Goal: Information Seeking & Learning: Learn about a topic

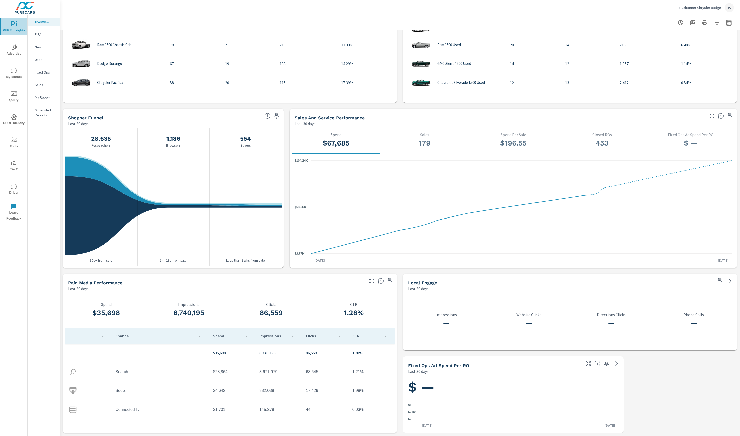
click at [16, 26] on icon "nav menu" at bounding box center [14, 24] width 6 height 6
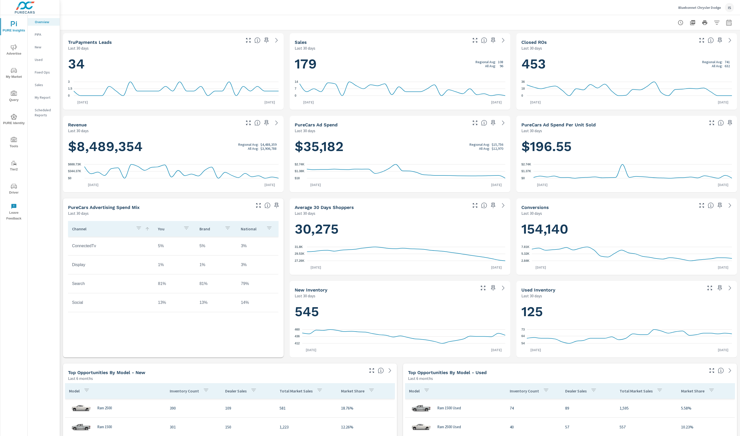
click at [17, 28] on span "PURE Insights" at bounding box center [14, 27] width 24 height 12
click at [14, 52] on span "Advertise" at bounding box center [14, 50] width 24 height 12
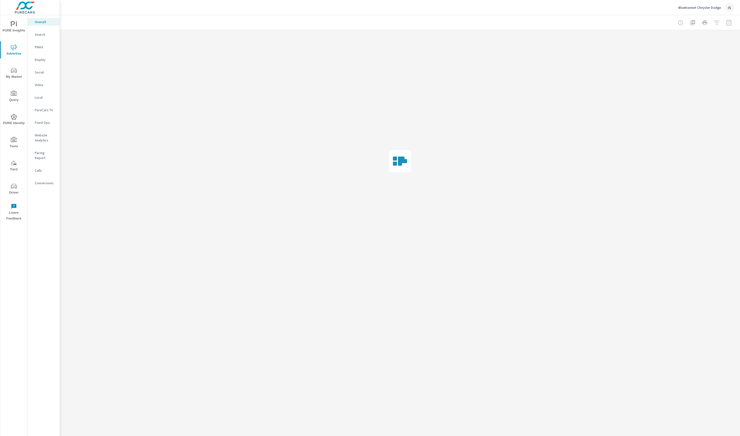
click at [701, 12] on div "Bluebonnet Chrysler Dodge IS" at bounding box center [706, 7] width 56 height 9
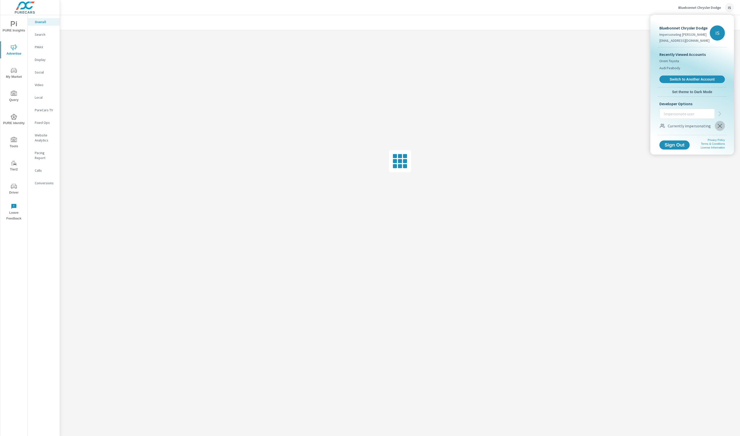
click at [720, 128] on icon "button" at bounding box center [720, 126] width 6 height 6
drag, startPoint x: 145, startPoint y: 156, endPoint x: 179, endPoint y: 236, distance: 86.3
click at [147, 166] on div at bounding box center [370, 218] width 740 height 436
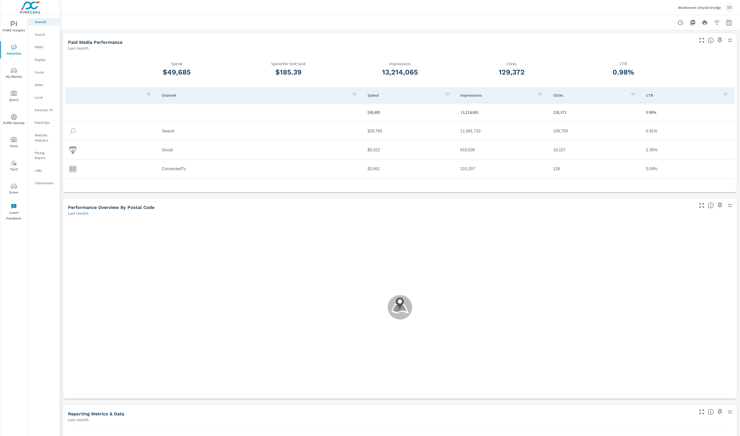
click at [11, 29] on span "PURE Insights" at bounding box center [14, 27] width 24 height 12
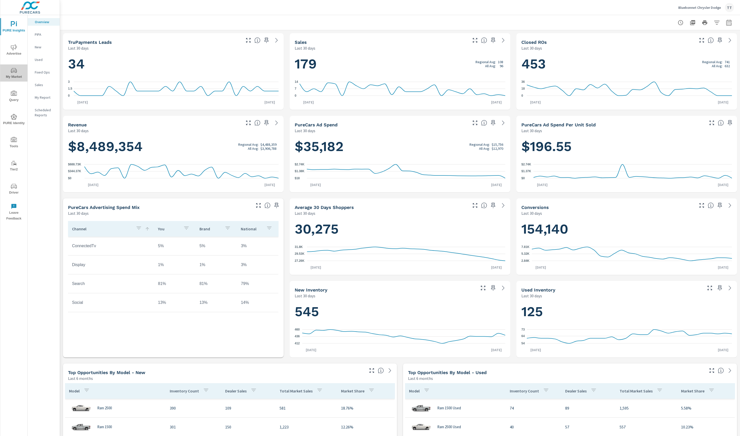
click at [17, 77] on span "My Market" at bounding box center [14, 74] width 24 height 12
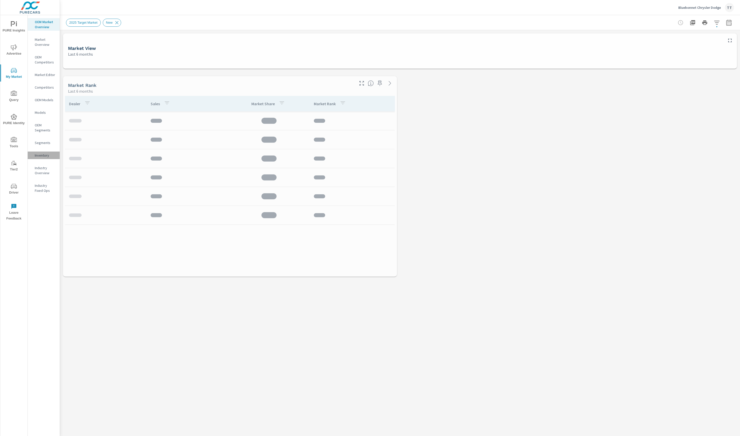
click at [42, 152] on div "Inventory" at bounding box center [44, 156] width 32 height 8
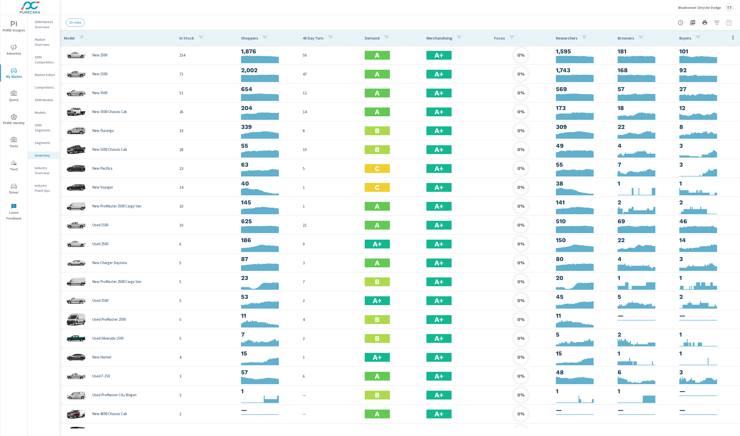
click at [726, 23] on div at bounding box center [705, 23] width 58 height 10
